Goal: Task Accomplishment & Management: Manage account settings

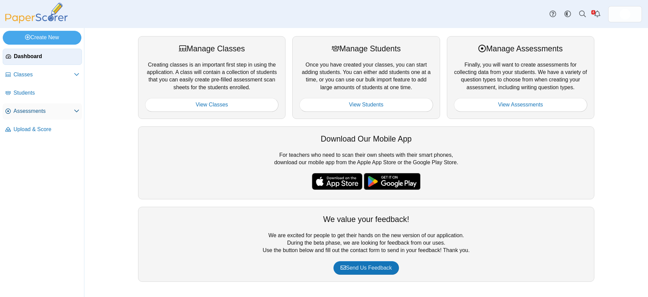
click at [26, 110] on span "Assessments" at bounding box center [44, 110] width 60 height 7
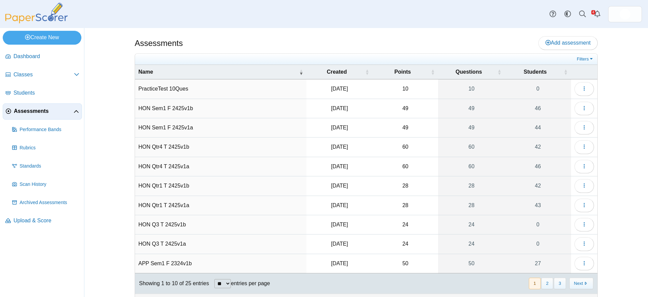
click at [226, 283] on select "** ** ** ***" at bounding box center [222, 283] width 17 height 9
select select "**"
click at [214, 279] on select "** ** ** ***" at bounding box center [222, 283] width 17 height 9
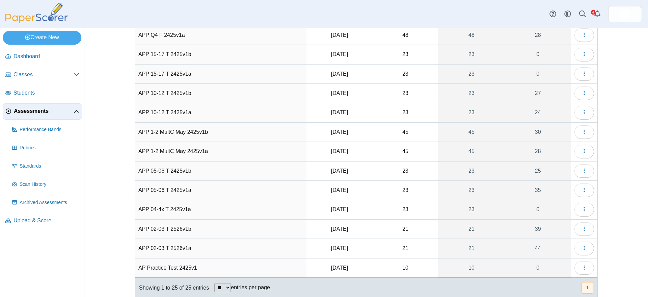
scroll to position [296, 0]
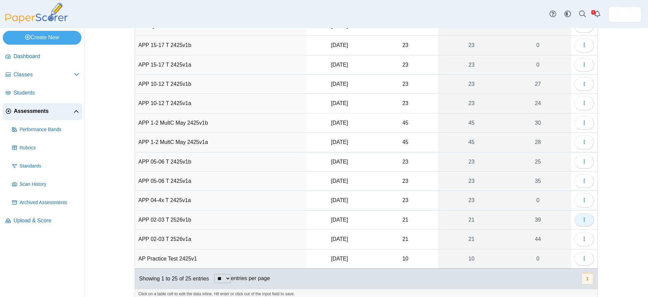
click at [584, 219] on use "button" at bounding box center [584, 220] width 1 height 4
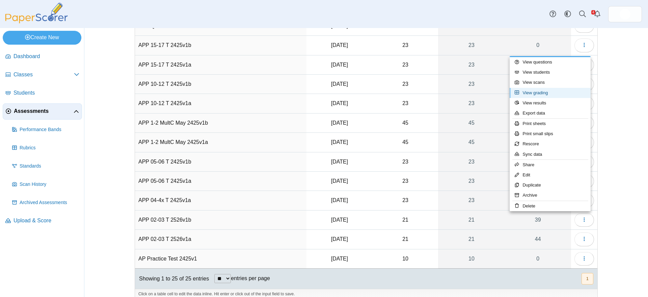
click at [548, 91] on link "View grading" at bounding box center [550, 93] width 81 height 10
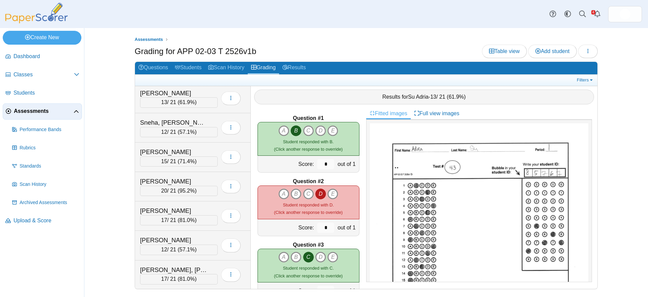
scroll to position [945, 0]
click at [164, 180] on div "Vera, Lew" at bounding box center [174, 180] width 68 height 9
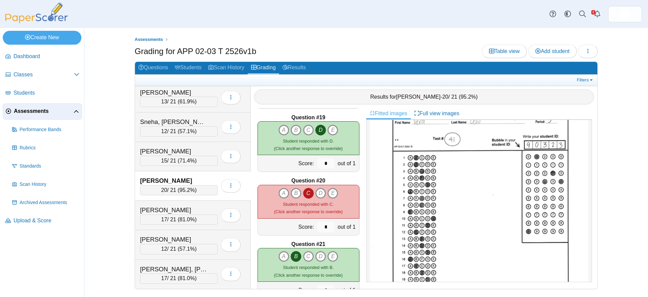
scroll to position [42, 0]
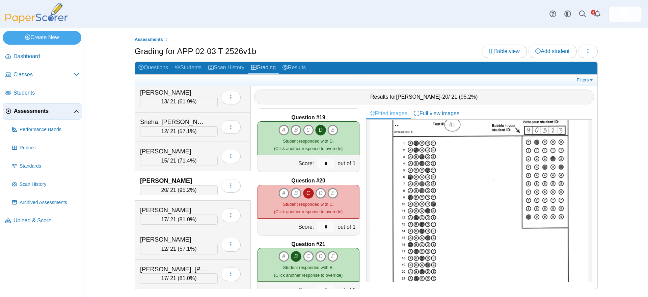
click at [38, 110] on span "Assessments" at bounding box center [44, 110] width 60 height 7
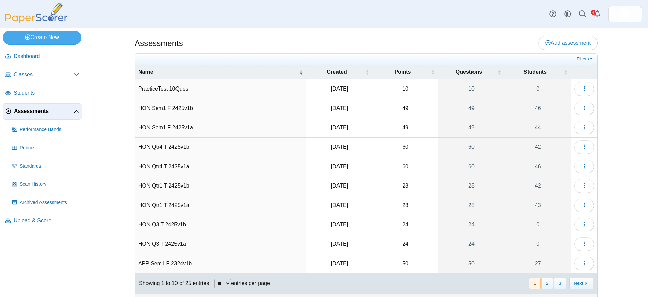
click at [229, 283] on select "** ** ** ***" at bounding box center [222, 283] width 17 height 9
select select "**"
click at [214, 279] on select "** ** ** ***" at bounding box center [222, 283] width 17 height 9
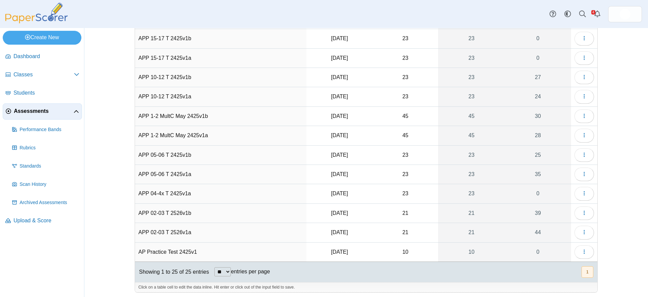
scroll to position [304, 0]
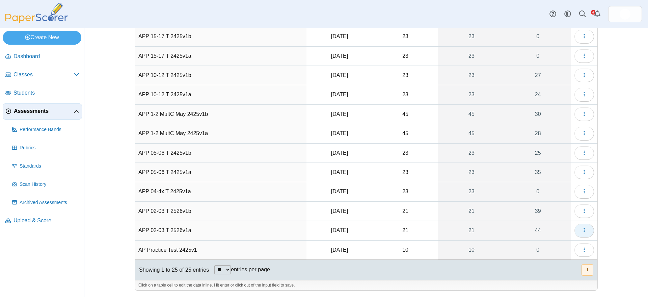
click at [582, 229] on icon "button" at bounding box center [584, 229] width 5 height 5
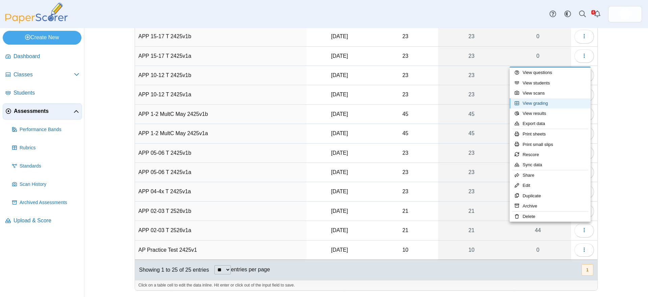
click at [549, 103] on link "View grading" at bounding box center [550, 103] width 81 height 10
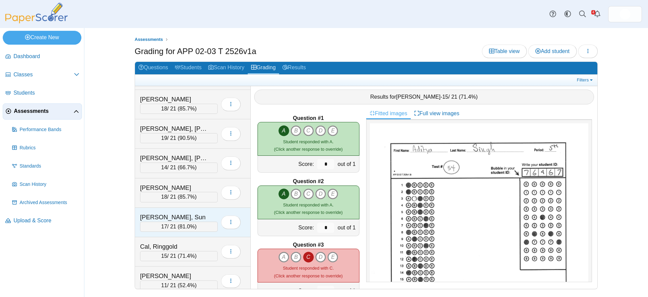
scroll to position [42, 0]
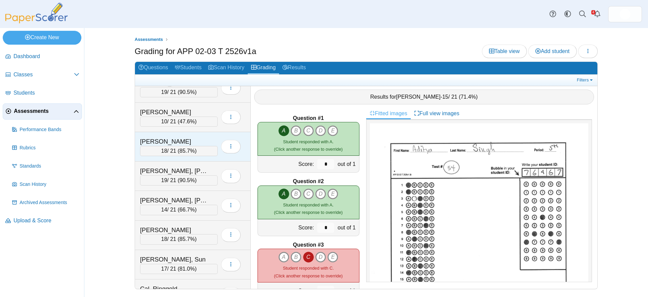
click at [186, 142] on div "Alfred, Fu" at bounding box center [174, 141] width 68 height 9
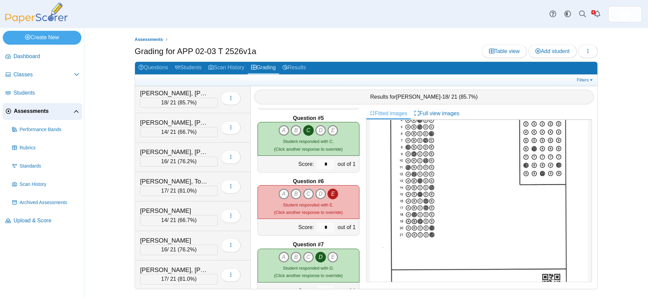
scroll to position [633, 0]
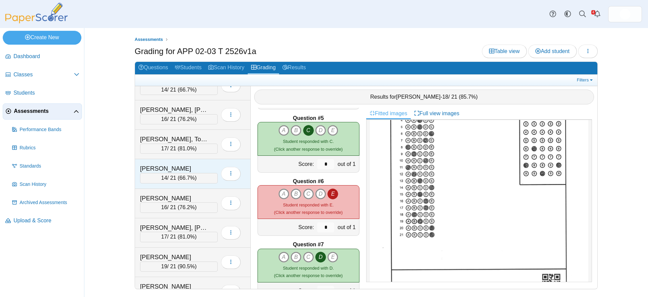
click at [192, 167] on div "Juwan, Chun" at bounding box center [174, 168] width 68 height 9
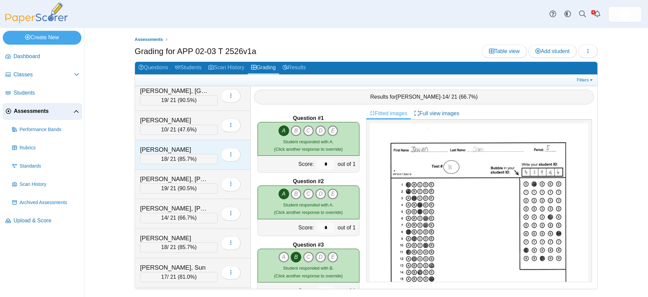
scroll to position [0, 0]
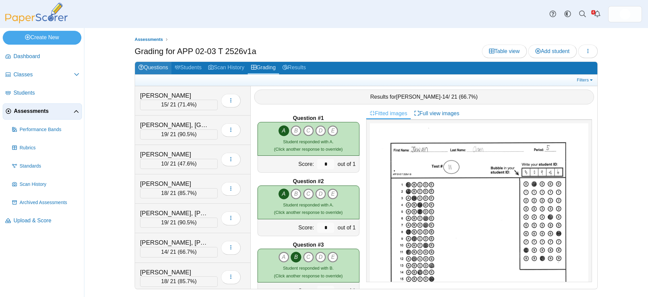
click at [153, 67] on link "Questions" at bounding box center [153, 68] width 36 height 12
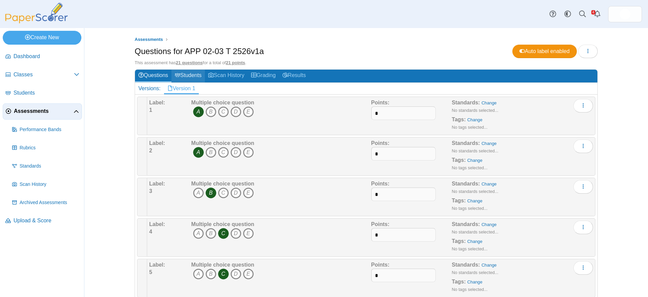
click at [189, 75] on link "Students" at bounding box center [188, 76] width 33 height 12
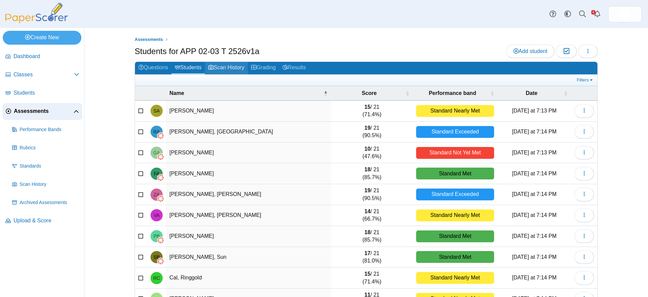
click at [231, 68] on link "Scan History" at bounding box center [226, 68] width 43 height 12
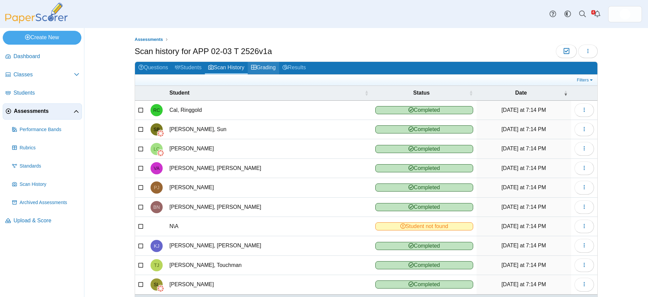
click at [264, 68] on link "Grading" at bounding box center [263, 68] width 31 height 12
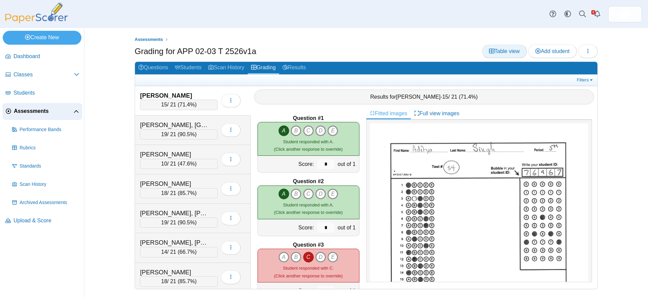
click at [501, 52] on span "Table view" at bounding box center [504, 51] width 31 height 6
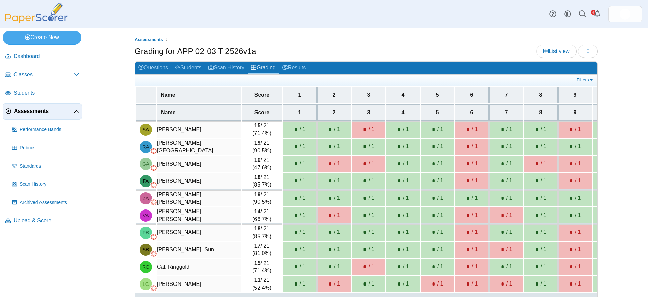
click at [299, 94] on span "1" at bounding box center [300, 95] width 3 height 6
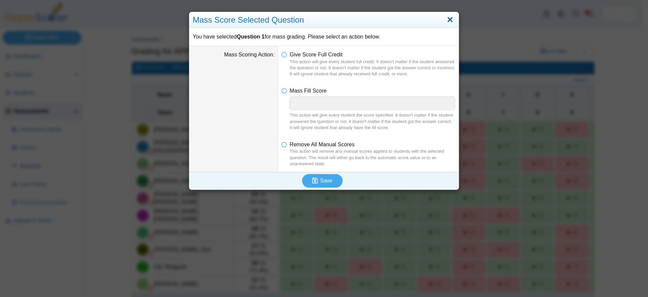
click at [446, 20] on link "Close" at bounding box center [450, 19] width 10 height 11
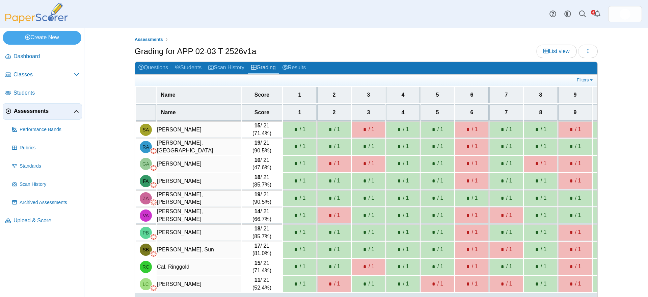
click at [299, 112] on span "1" at bounding box center [300, 112] width 3 height 6
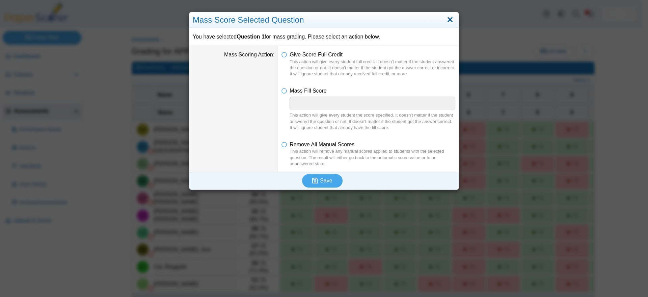
click at [446, 20] on link "Close" at bounding box center [450, 19] width 10 height 11
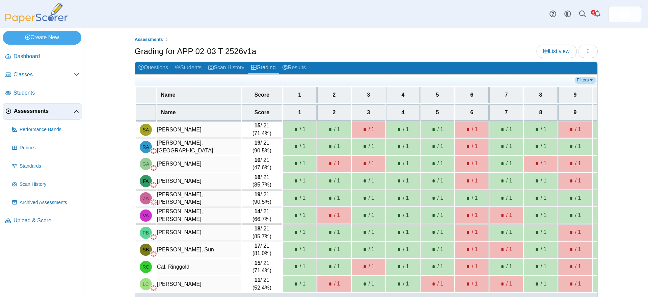
click at [585, 79] on link "Filters" at bounding box center [586, 80] width 21 height 7
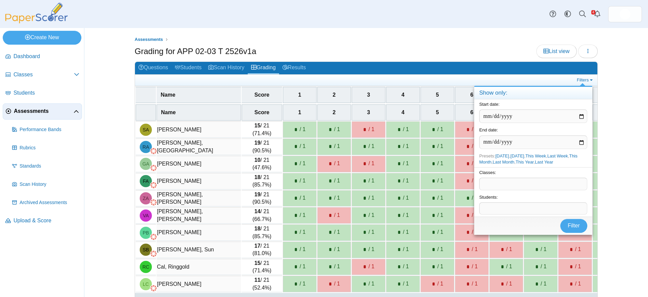
click at [494, 209] on span at bounding box center [533, 208] width 107 height 11
click at [628, 95] on div "Assessments Grading for APP 02-03 T 2526v1a List view Loading…" at bounding box center [366, 162] width 564 height 269
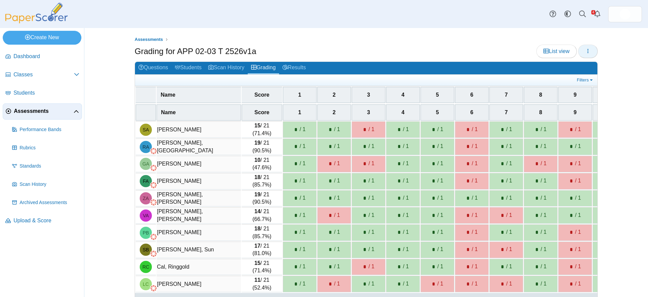
click at [586, 53] on icon "button" at bounding box center [588, 50] width 5 height 5
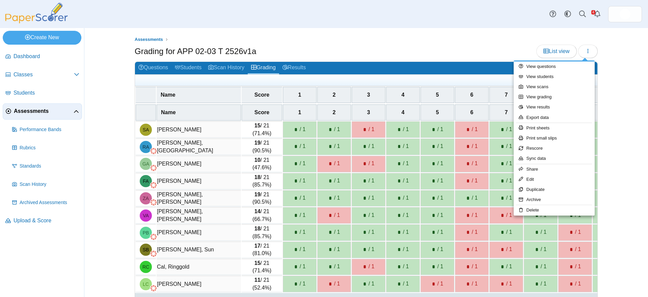
click at [624, 64] on div "Assessments Grading for APP 02-03 T 2526v1a List view 15 *" at bounding box center [366, 162] width 564 height 269
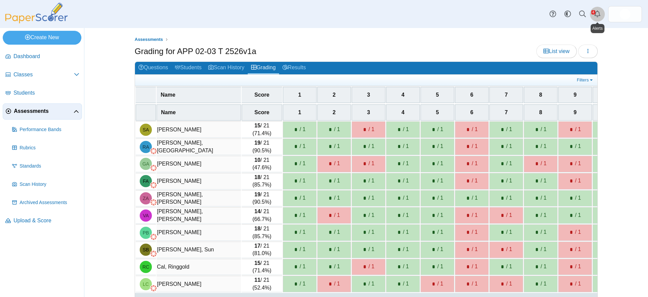
click at [598, 13] on icon "Alerts" at bounding box center [597, 13] width 7 height 7
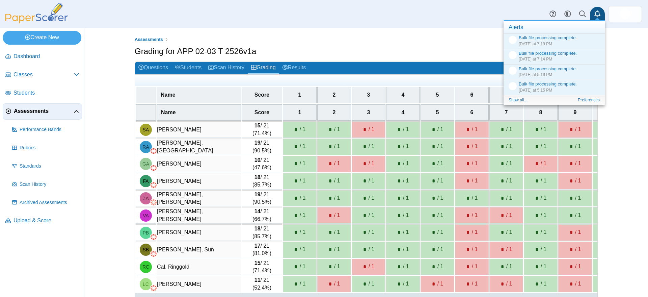
click at [597, 13] on icon "Alerts" at bounding box center [597, 13] width 7 height 7
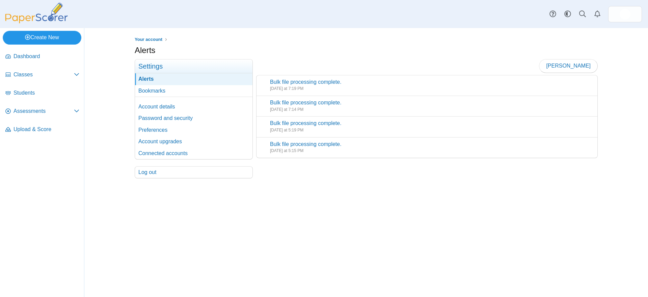
click at [48, 38] on link "Create New" at bounding box center [42, 38] width 79 height 14
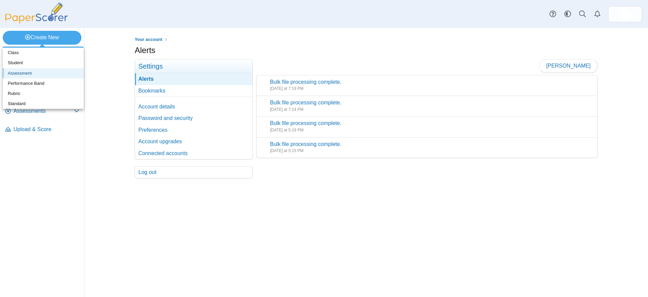
click at [23, 73] on link "Assessment" at bounding box center [43, 73] width 81 height 10
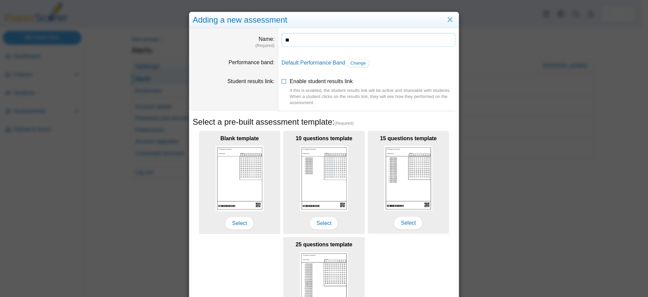
type input "*"
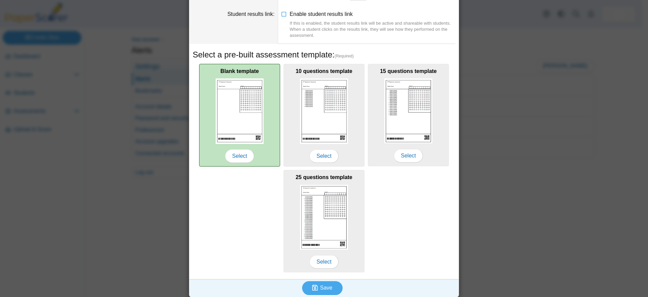
scroll to position [70, 0]
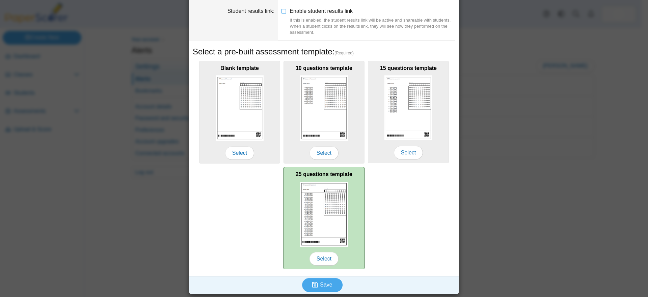
click at [320, 191] on img at bounding box center [324, 214] width 48 height 65
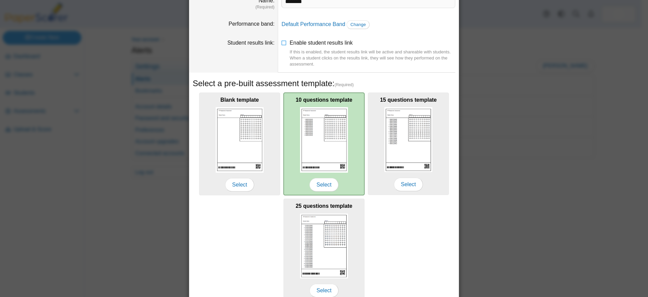
scroll to position [0, 0]
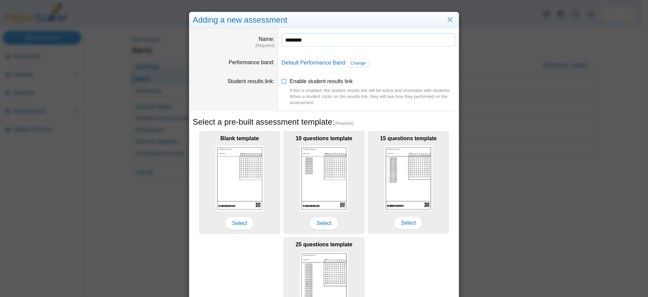
click at [305, 40] on input "********" at bounding box center [369, 40] width 174 height 14
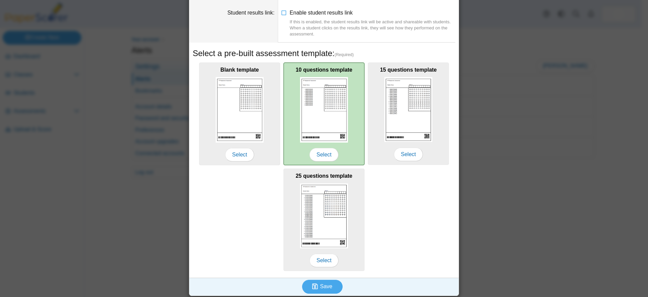
scroll to position [70, 0]
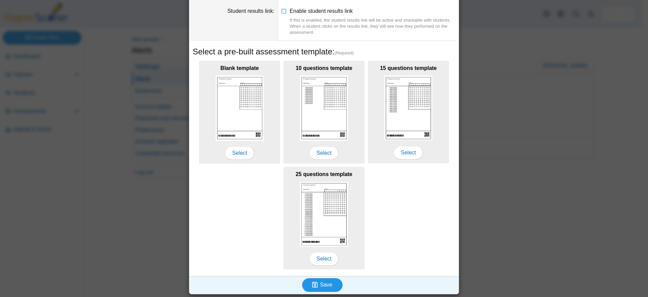
type input "**********"
click at [320, 283] on span "Save" at bounding box center [326, 285] width 12 height 6
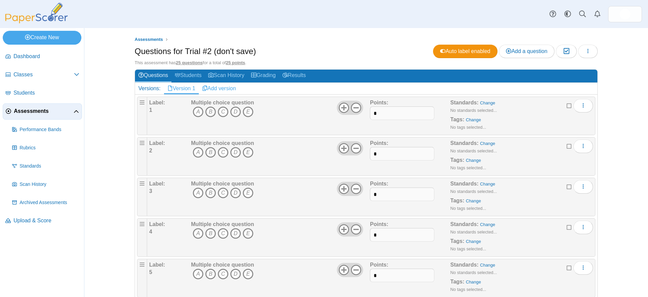
click at [215, 89] on link "Add version" at bounding box center [219, 88] width 41 height 11
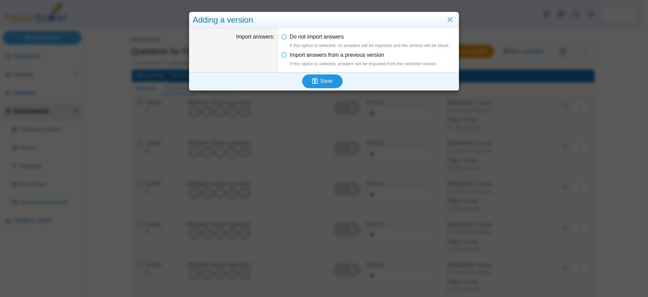
click at [320, 81] on span "Save" at bounding box center [326, 81] width 12 height 6
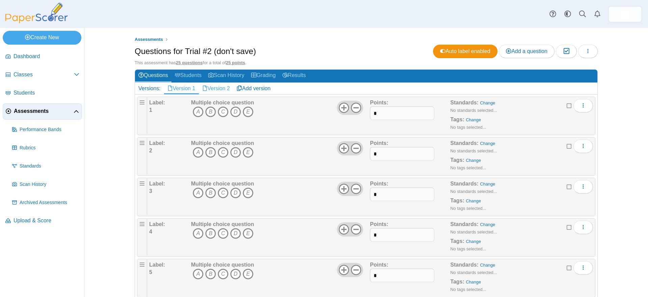
click at [221, 90] on link "Version 2" at bounding box center [216, 88] width 35 height 11
click at [180, 88] on link "Version 1" at bounding box center [181, 88] width 35 height 11
click at [214, 88] on link "Version 2" at bounding box center [216, 88] width 35 height 11
click at [182, 88] on link "Version 1" at bounding box center [181, 88] width 35 height 11
click at [586, 52] on icon "button" at bounding box center [588, 50] width 5 height 5
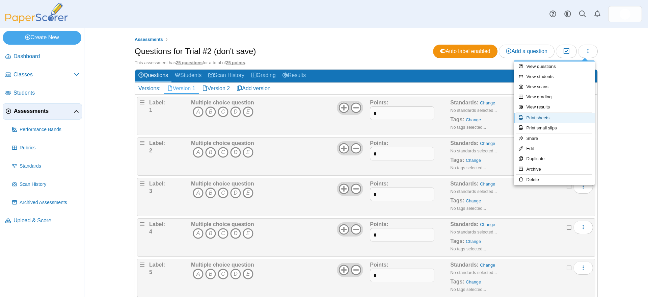
click at [548, 117] on link "Print sheets" at bounding box center [554, 118] width 81 height 10
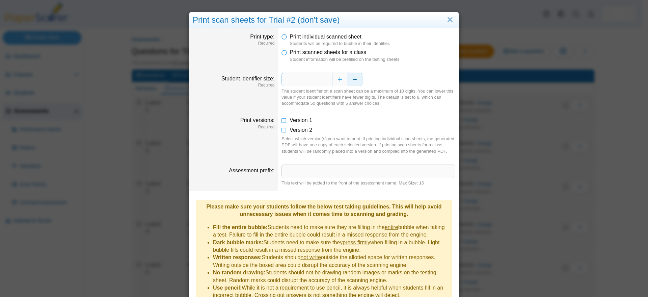
click at [349, 78] on button "Decrease" at bounding box center [355, 80] width 15 height 14
click at [350, 79] on button "Decrease" at bounding box center [355, 80] width 15 height 14
type input "*"
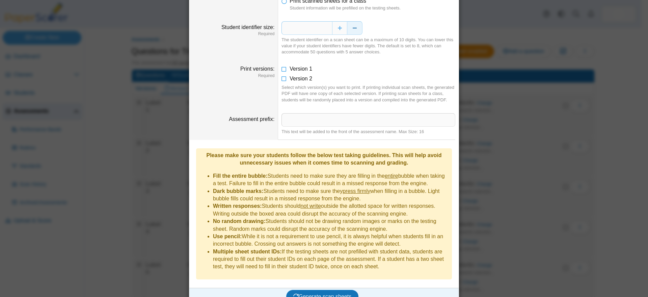
scroll to position [53, 0]
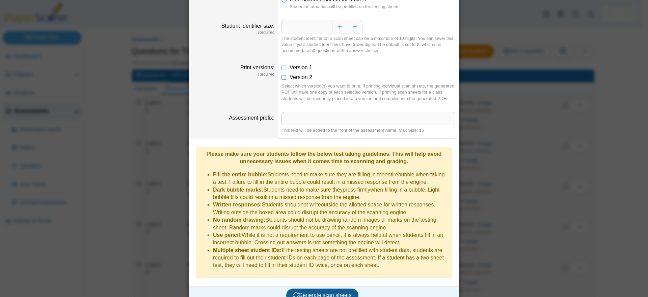
click at [312, 292] on span "Generate scan sheets" at bounding box center [323, 295] width 58 height 6
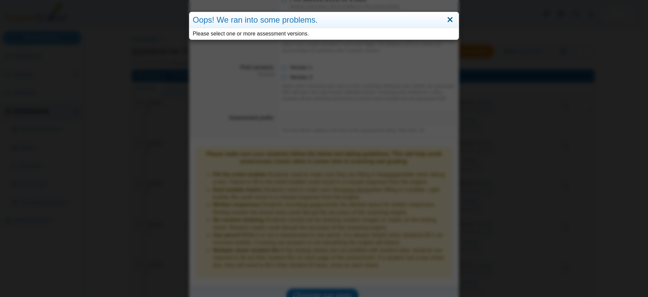
click at [448, 18] on link "Close" at bounding box center [450, 19] width 10 height 11
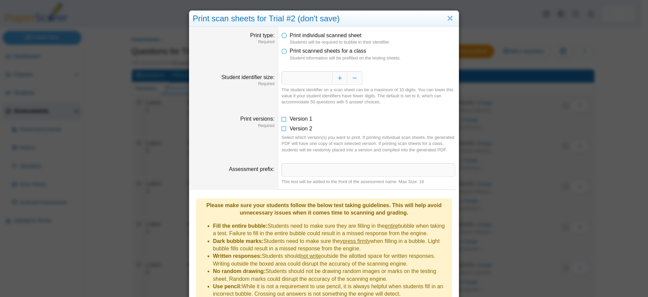
scroll to position [0, 0]
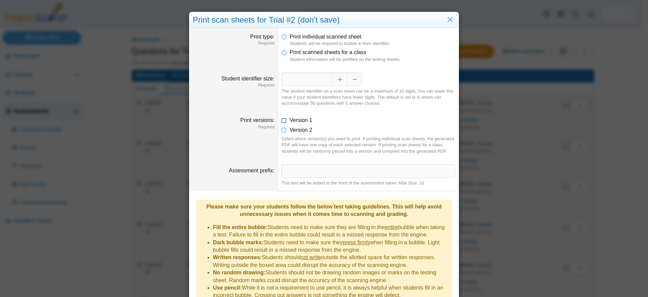
click at [282, 120] on icon at bounding box center [284, 119] width 5 height 5
click at [282, 130] on icon at bounding box center [284, 128] width 5 height 5
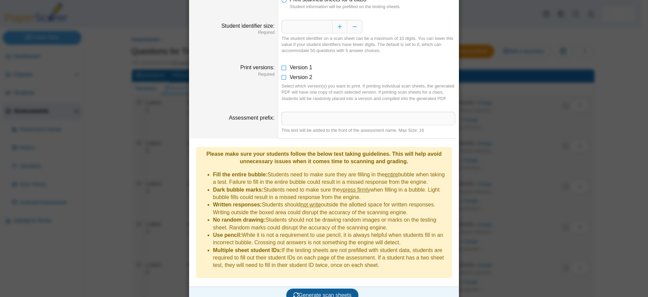
click at [325, 292] on span "Generate scan sheets" at bounding box center [323, 295] width 58 height 6
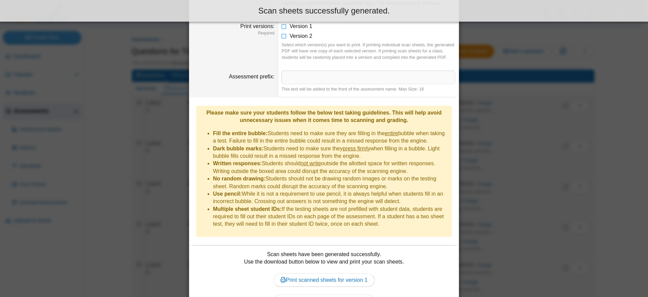
scroll to position [128, 0]
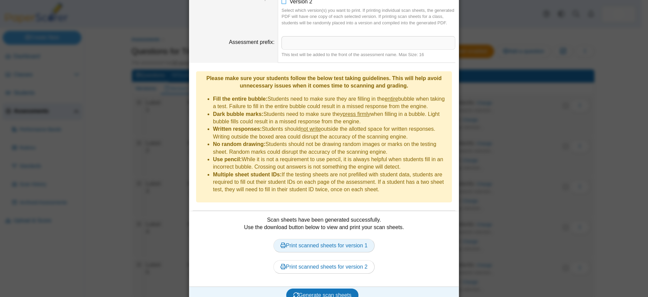
click at [332, 239] on link "Print scanned sheets for version 1" at bounding box center [324, 246] width 101 height 14
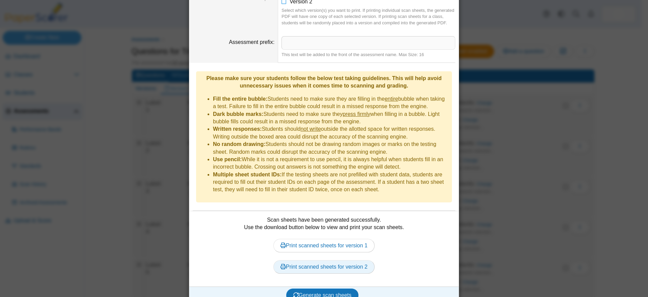
click at [322, 260] on link "Print scanned sheets for version 2" at bounding box center [324, 267] width 101 height 14
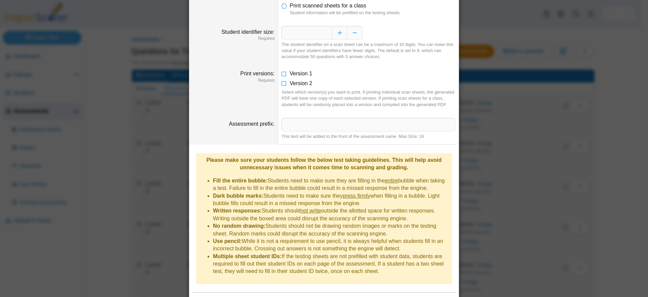
scroll to position [0, 0]
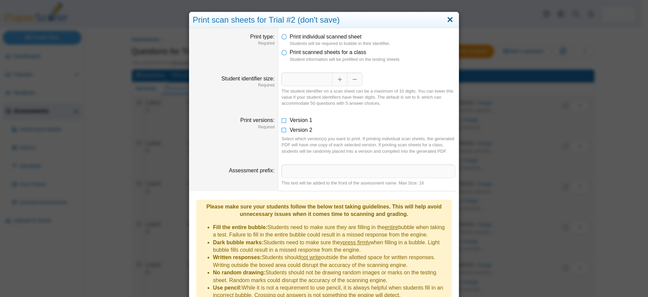
click at [447, 19] on link "Close" at bounding box center [450, 19] width 10 height 11
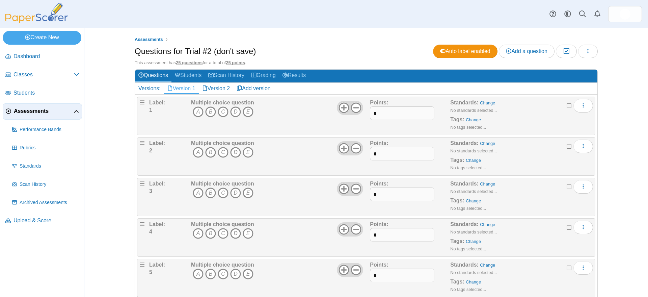
click at [29, 109] on span "Assessments" at bounding box center [44, 110] width 60 height 7
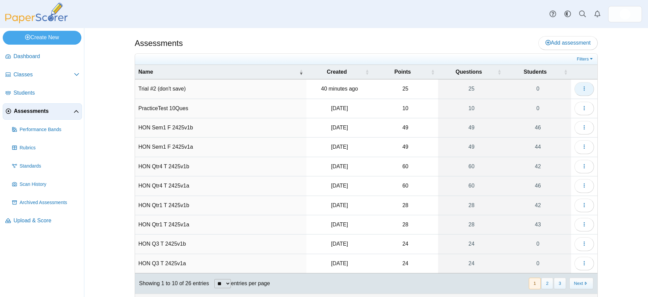
click at [582, 88] on icon "button" at bounding box center [584, 88] width 5 height 5
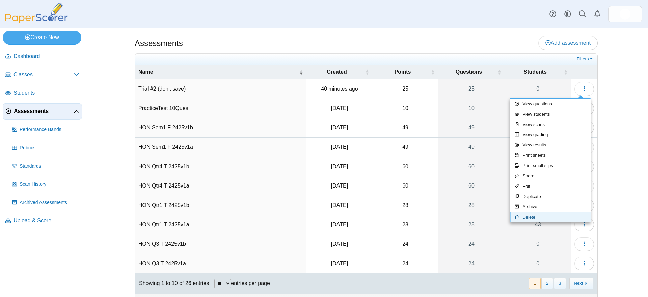
click at [535, 218] on link "Delete" at bounding box center [550, 217] width 81 height 10
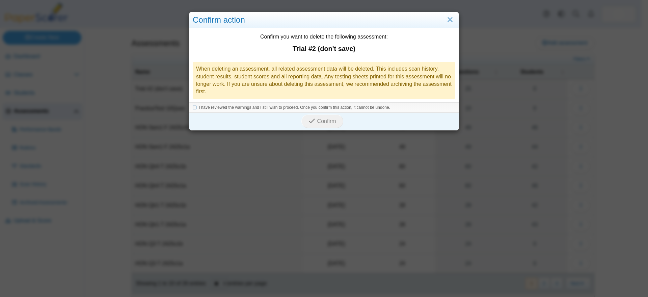
click at [193, 107] on icon at bounding box center [195, 107] width 4 height 4
click at [325, 119] on span "Confirm" at bounding box center [326, 121] width 19 height 6
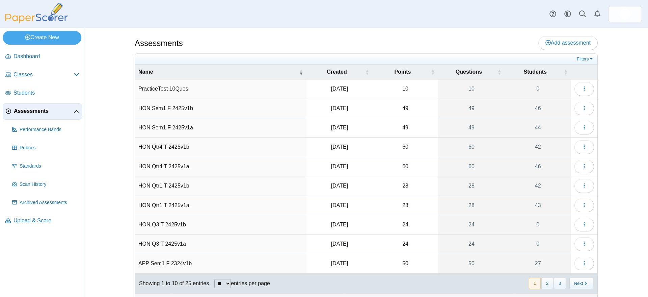
click at [116, 109] on div "Assessments Add assessment 10 0" at bounding box center [366, 162] width 507 height 269
